Goal: Information Seeking & Learning: Learn about a topic

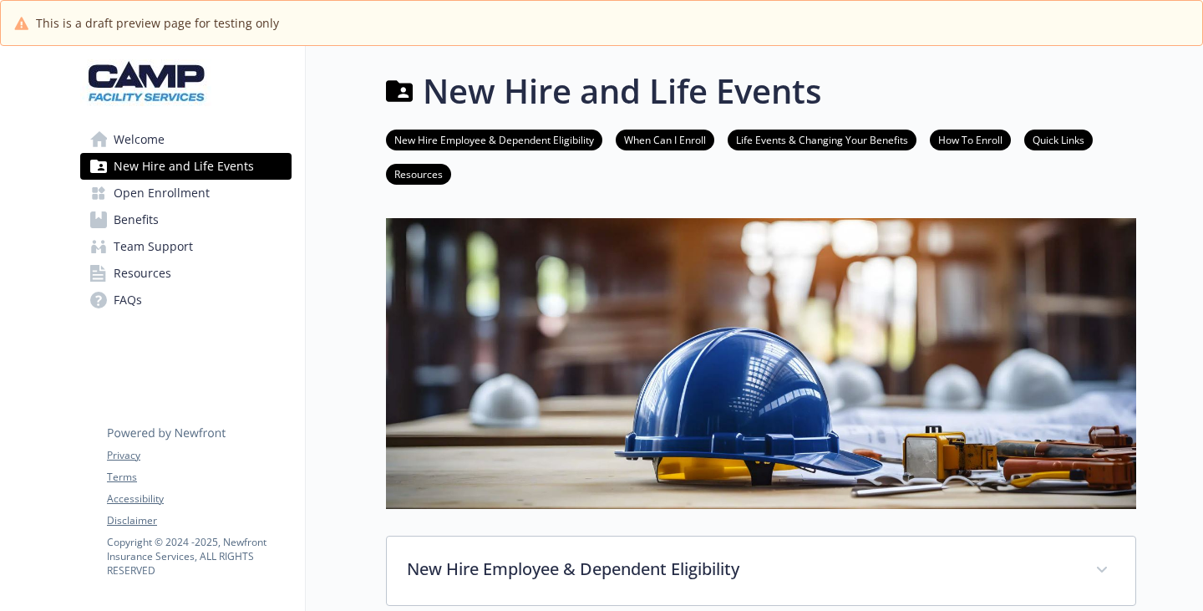
click at [159, 233] on span "Benefits" at bounding box center [136, 219] width 45 height 27
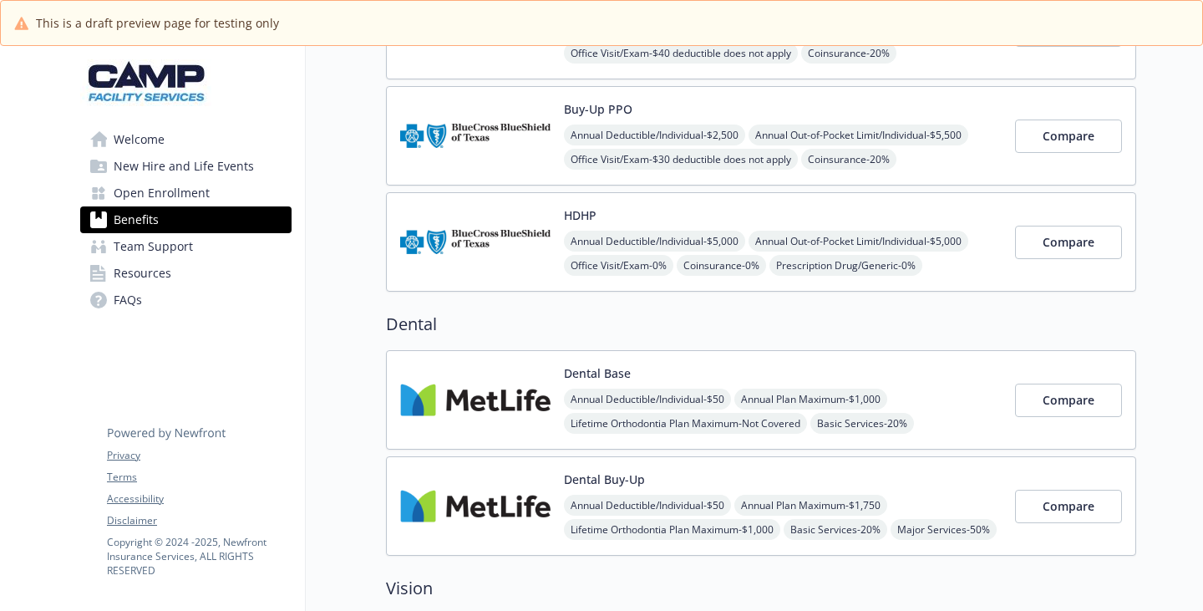
scroll to position [167, 0]
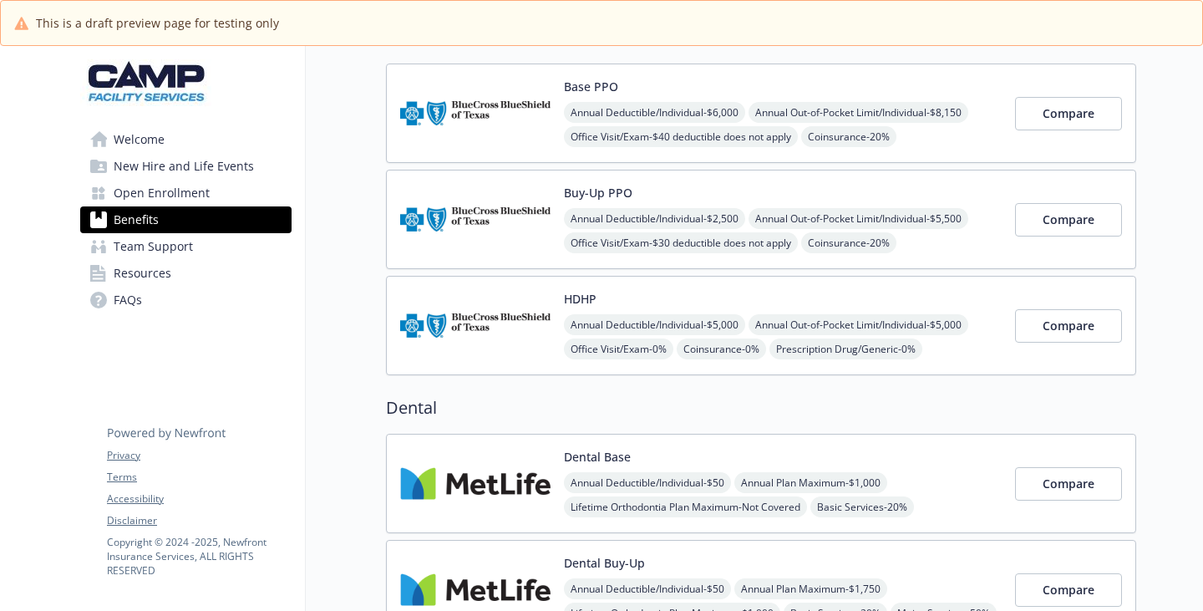
click at [600, 129] on div "Base PPO Annual Deductible/Individual - $6,000 Annual Out-of-Pocket Limit/Indiv…" at bounding box center [783, 113] width 438 height 71
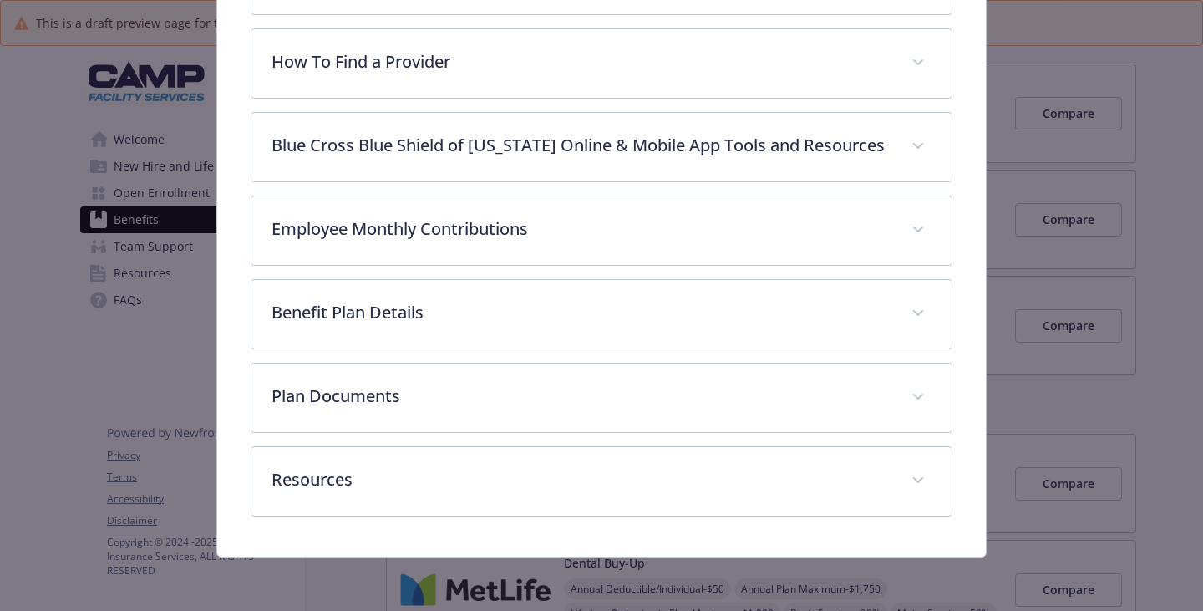
scroll to position [499, 0]
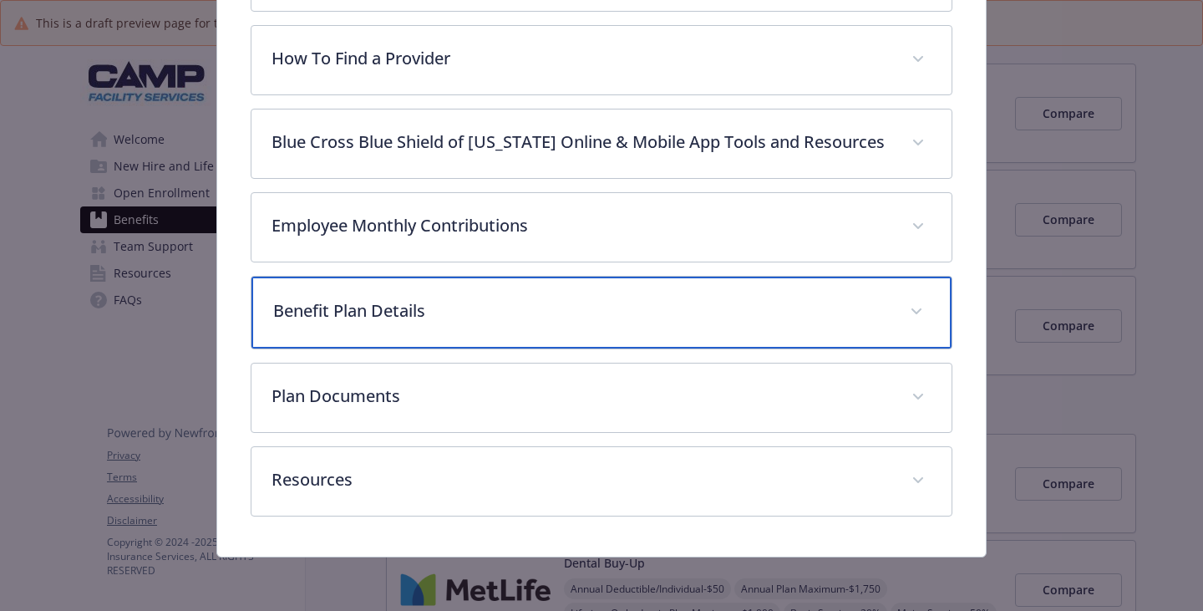
click at [398, 298] on p "Benefit Plan Details" at bounding box center [581, 310] width 616 height 25
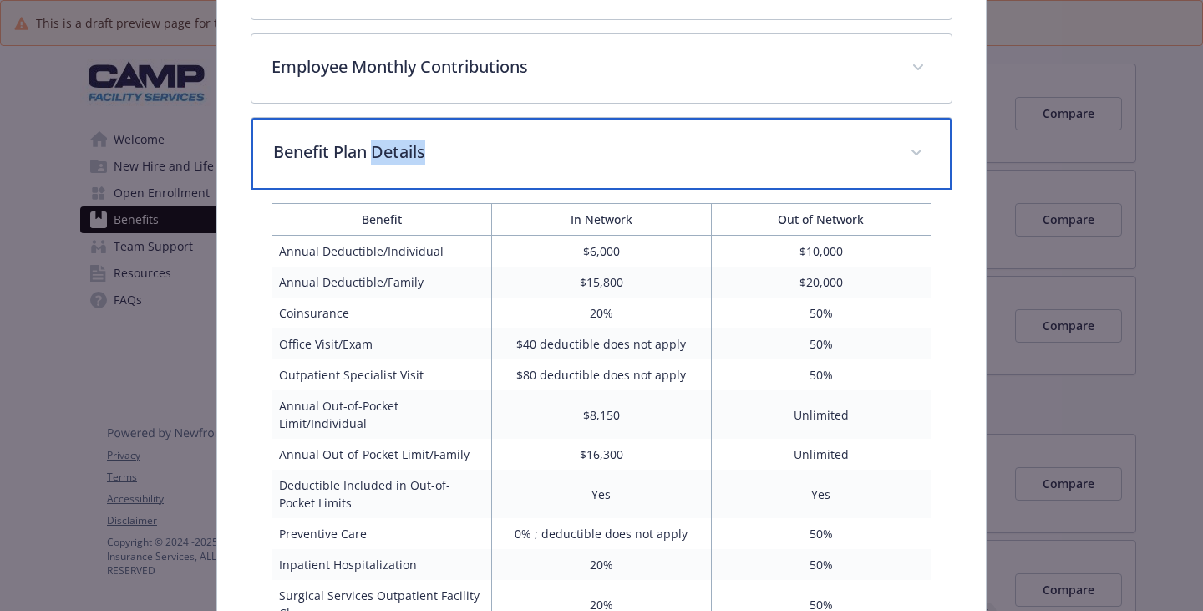
click at [398, 165] on p "Benefit Plan Details" at bounding box center [581, 152] width 616 height 25
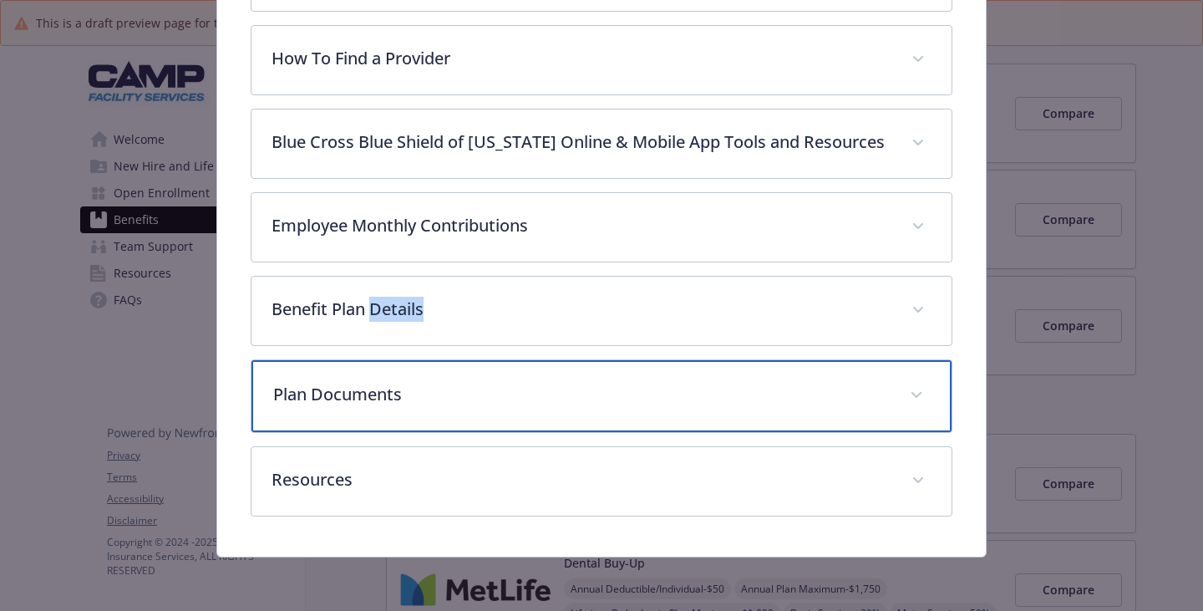
click at [357, 382] on p "Plan Documents" at bounding box center [581, 394] width 616 height 25
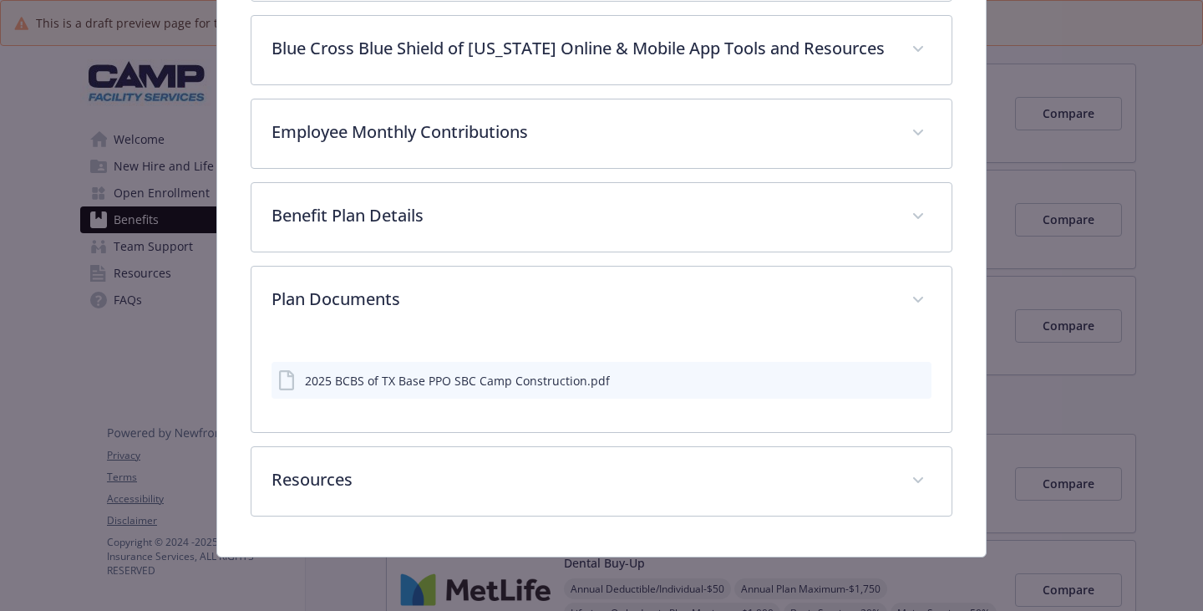
click at [457, 398] on div "2025 BCBS of TX Base PPO SBC Camp Construction.pdf" at bounding box center [601, 380] width 660 height 37
click at [908, 385] on icon "preview file" at bounding box center [915, 379] width 15 height 12
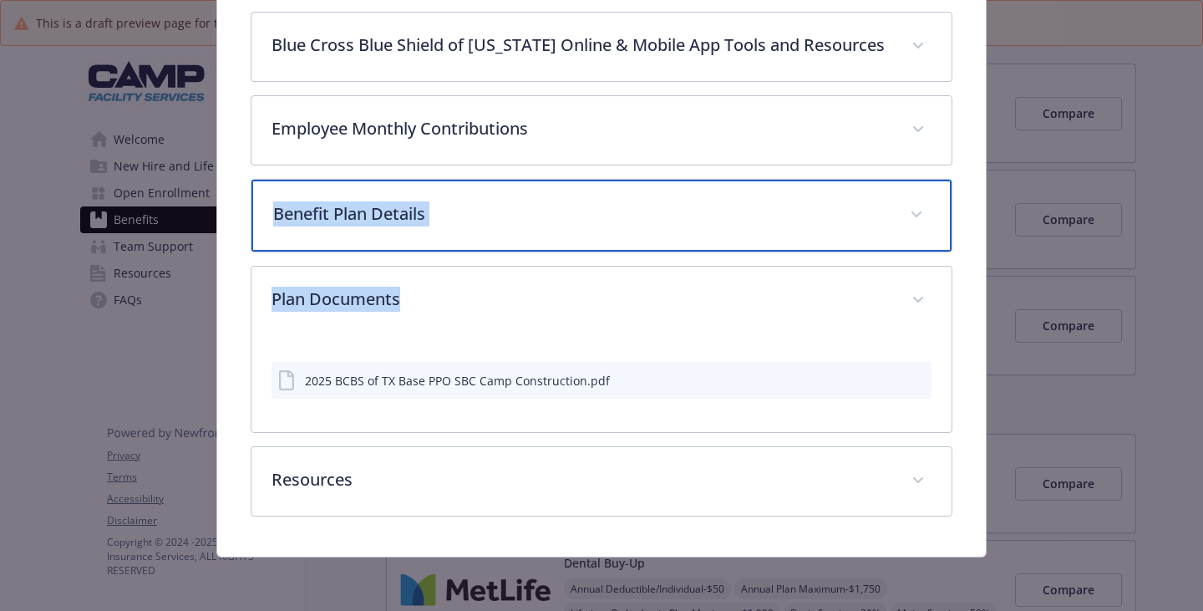
click at [653, 251] on div "Benefit Plan Details" at bounding box center [601, 216] width 700 height 72
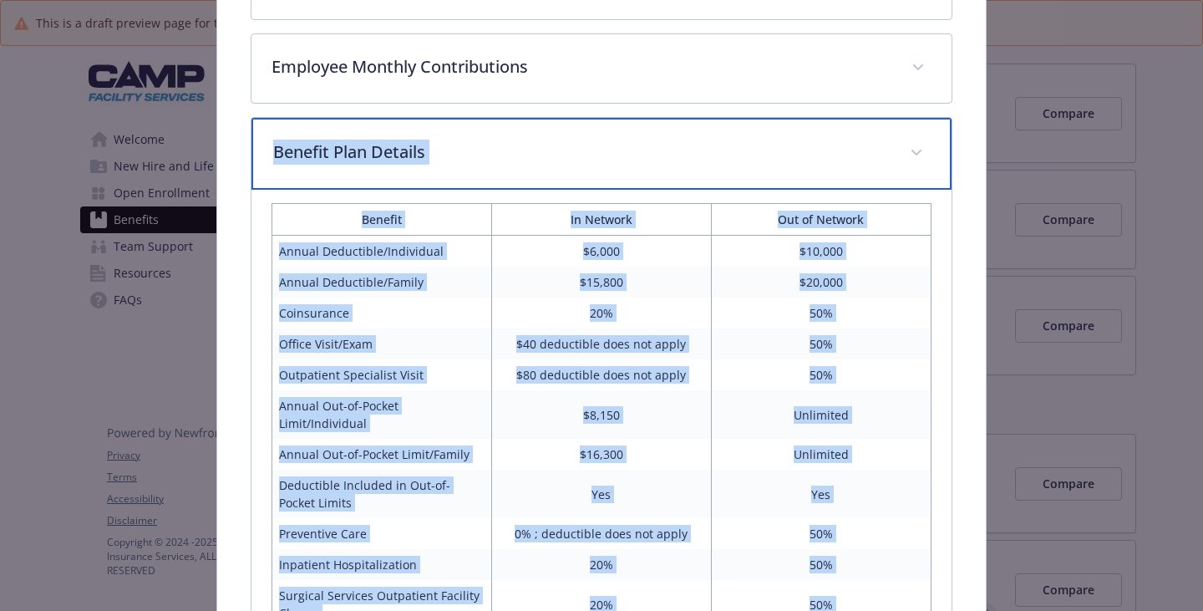
click at [658, 190] on div "Benefit Plan Details" at bounding box center [601, 154] width 700 height 72
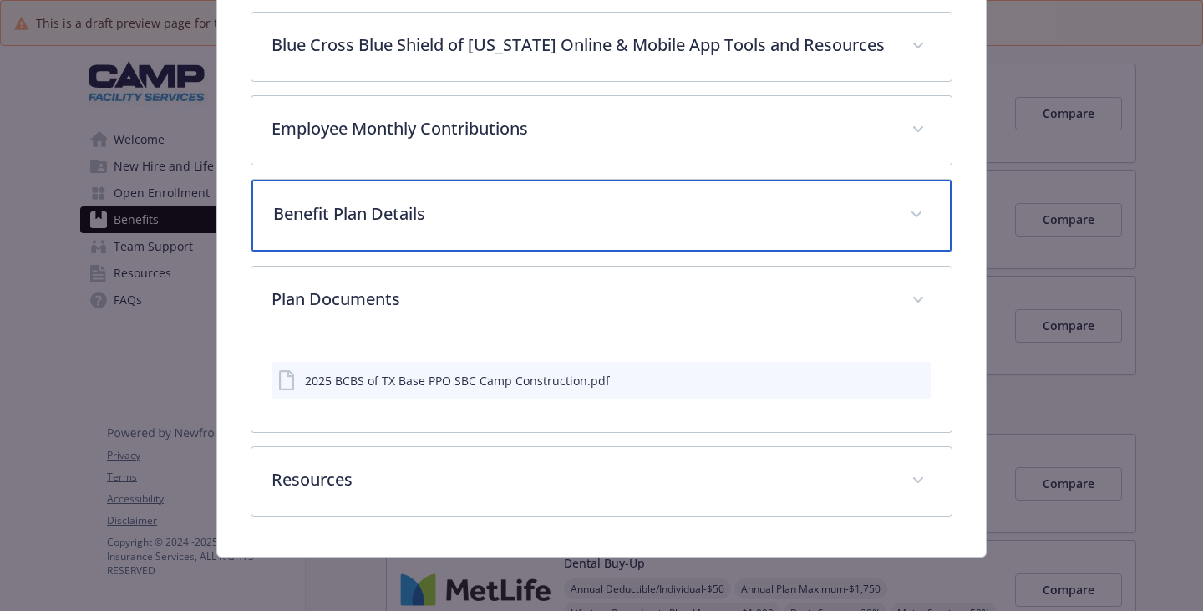
click at [519, 251] on div "Benefit Plan Details" at bounding box center [601, 216] width 700 height 72
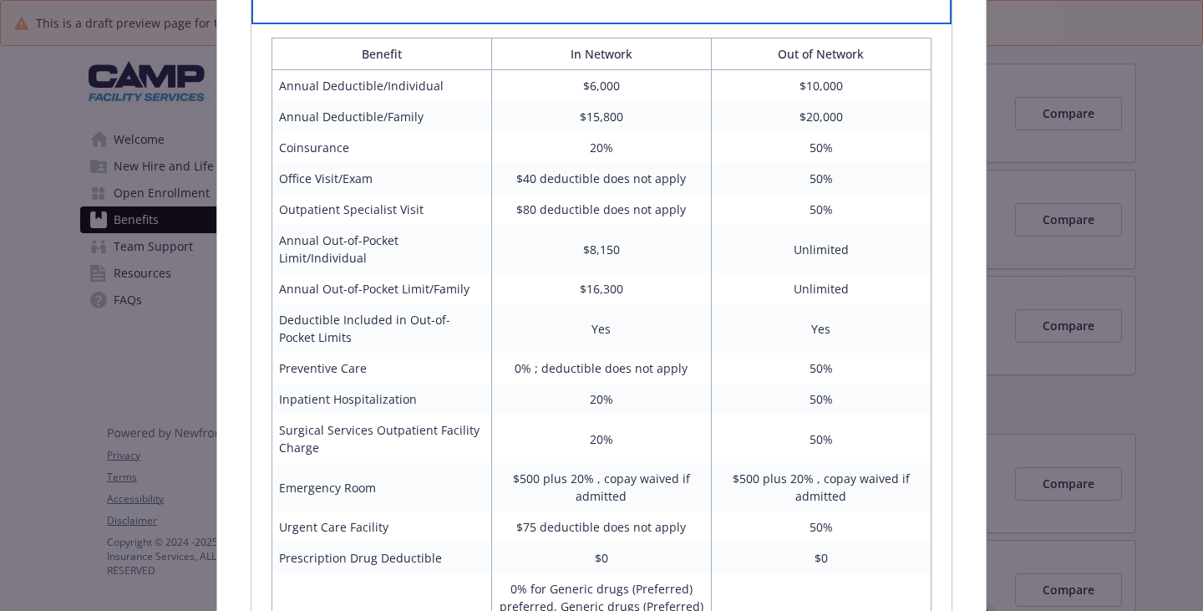
scroll to position [666, 0]
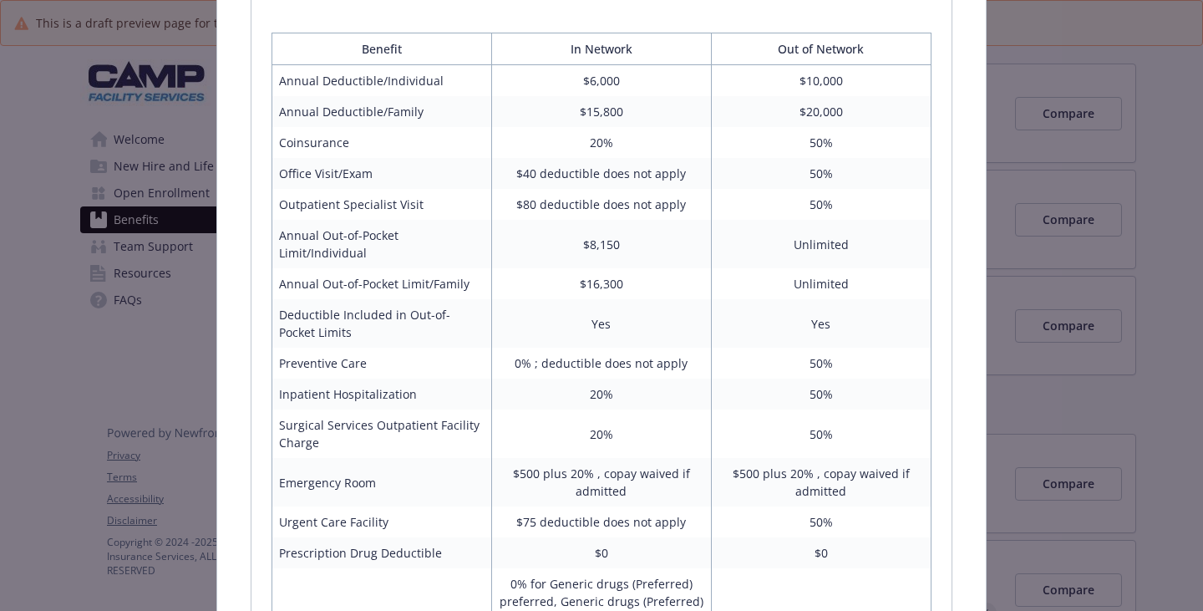
click at [228, 231] on div "Base PPO Website [DOMAIN_NAME] Phone [PHONE_NUMBER] Group number 378431 Descrip…" at bounding box center [601, 479] width 769 height 2113
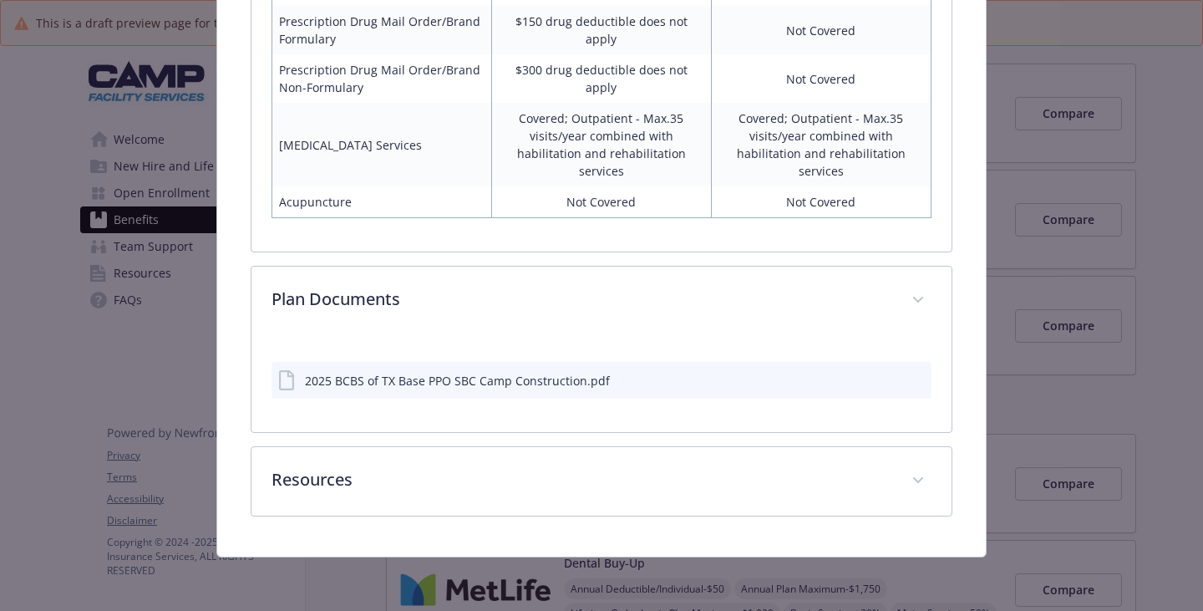
scroll to position [1914, 0]
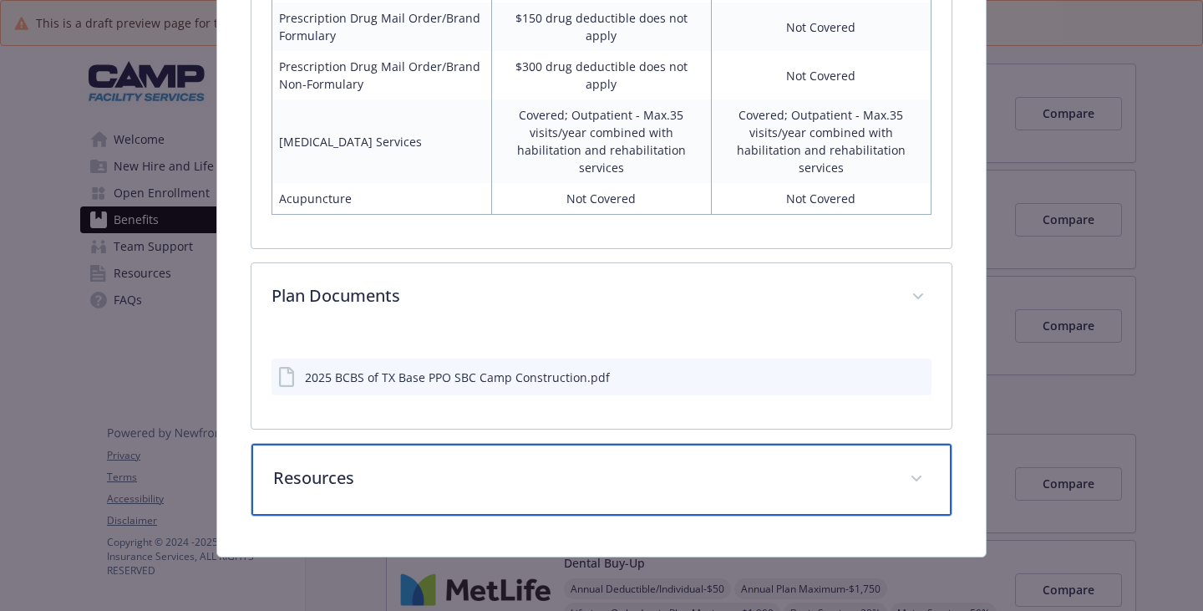
click at [419, 465] on p "Resources" at bounding box center [581, 477] width 616 height 25
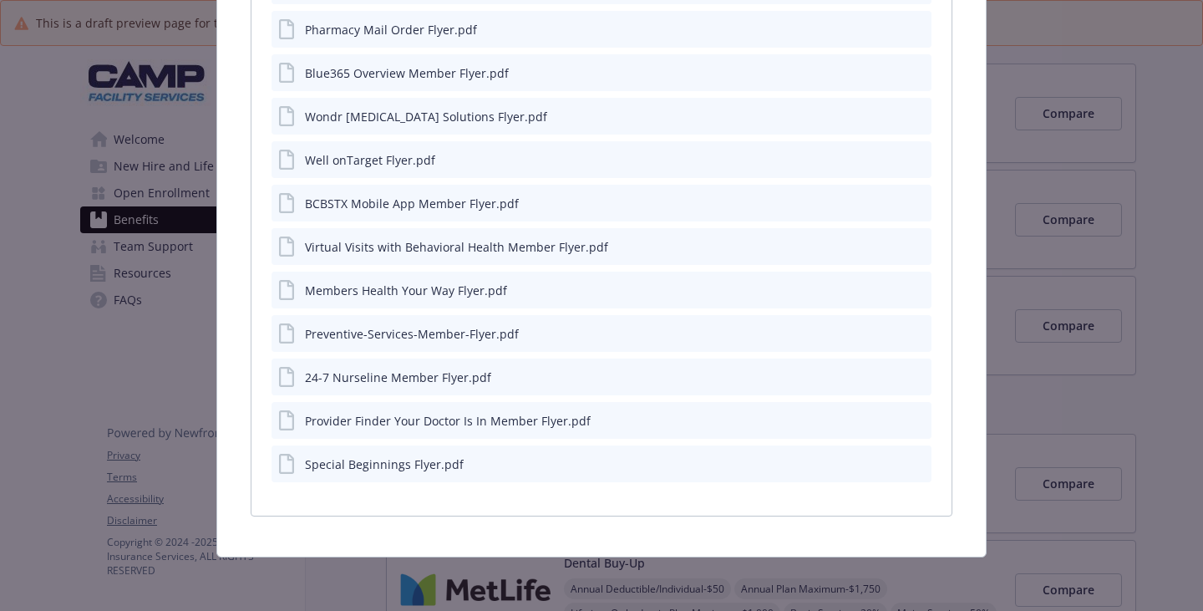
scroll to position [2630, 0]
click at [908, 459] on icon "preview file" at bounding box center [915, 463] width 15 height 12
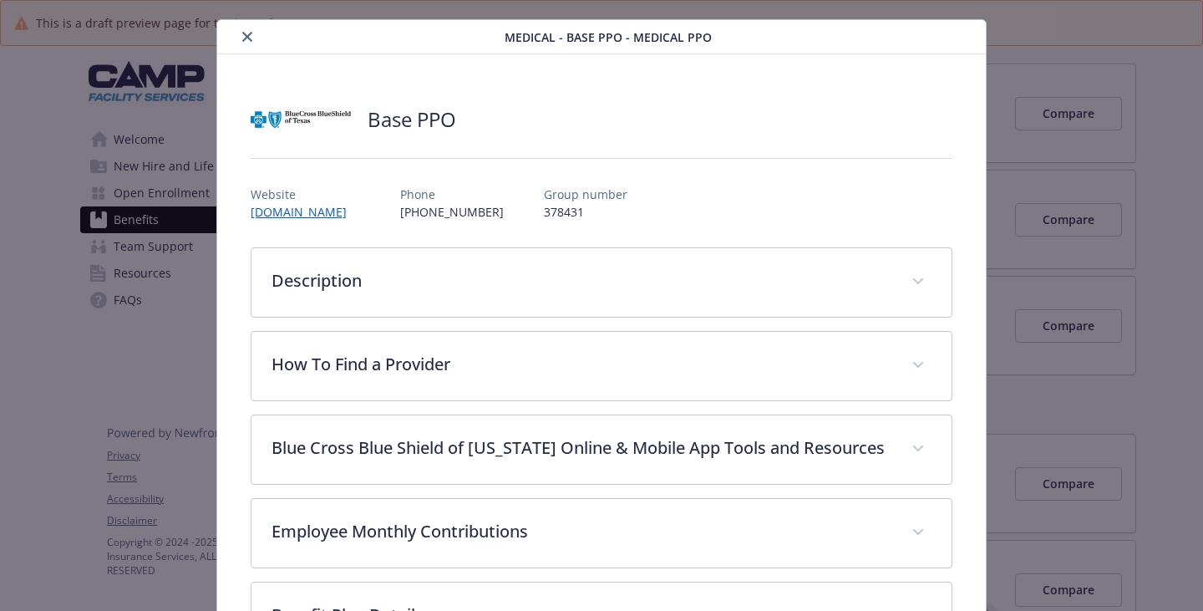
scroll to position [0, 0]
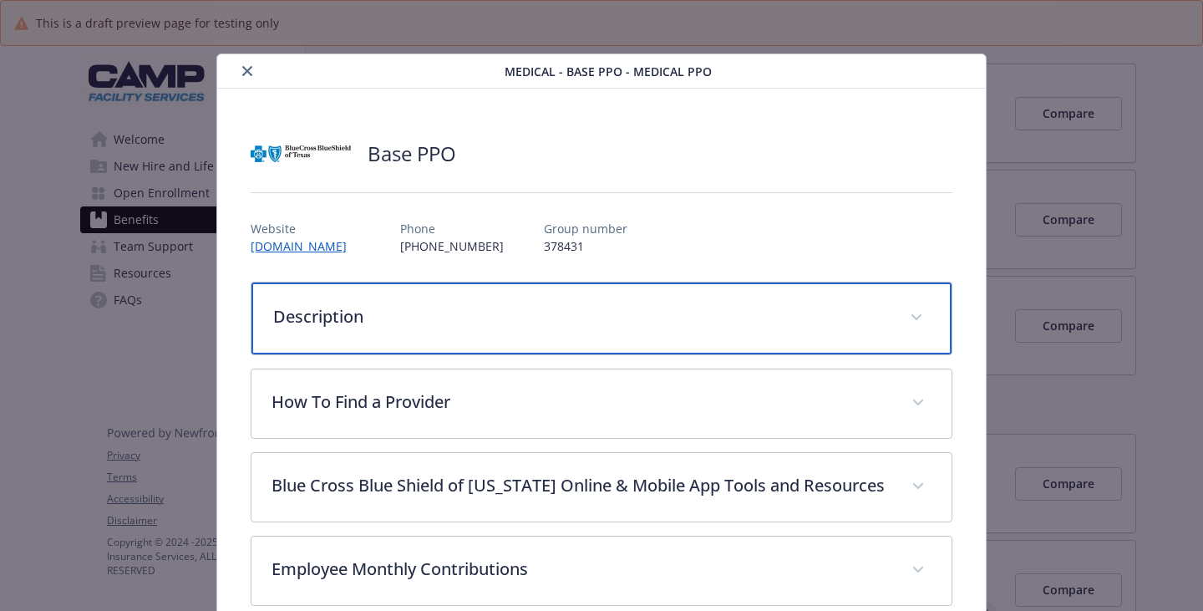
click at [500, 329] on p "Description" at bounding box center [581, 316] width 616 height 25
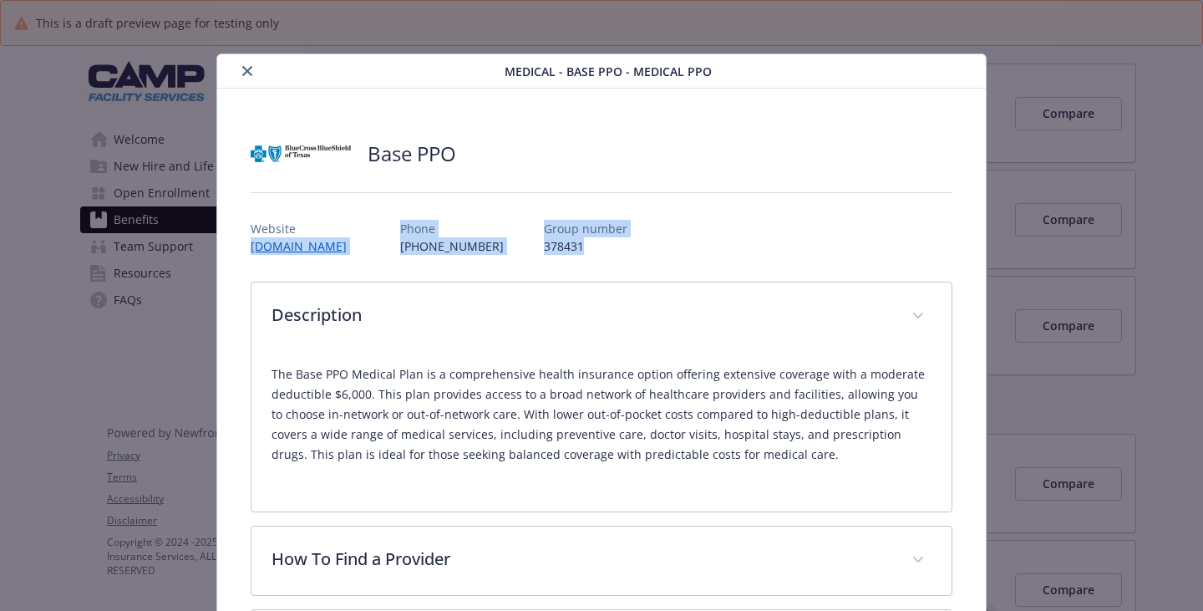
drag, startPoint x: 610, startPoint y: 266, endPoint x: 226, endPoint y: 260, distance: 384.3
drag, startPoint x: 571, startPoint y: 266, endPoint x: 373, endPoint y: 245, distance: 198.3
click at [373, 245] on div "Website [DOMAIN_NAME] Phone [PHONE_NUMBER] Group number 378431" at bounding box center [602, 230] width 702 height 48
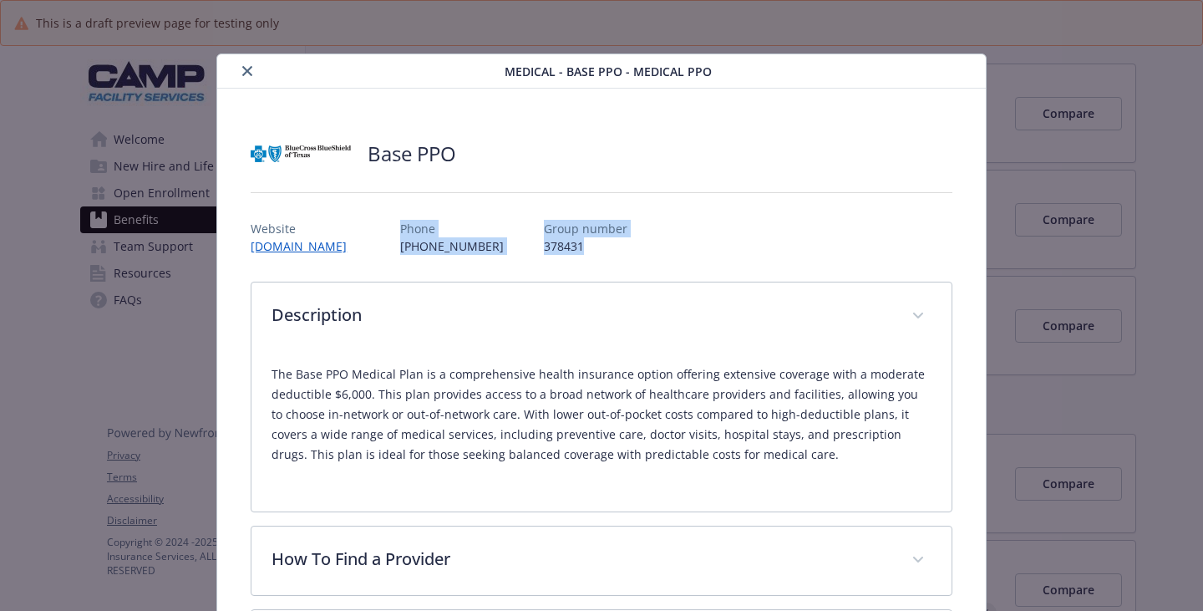
copy div "Phone [PHONE_NUMBER] Group number 378431"
click at [789, 255] on div "Website [DOMAIN_NAME] Phone [PHONE_NUMBER] Group number 378431" at bounding box center [602, 230] width 702 height 48
